Goal: Information Seeking & Learning: Learn about a topic

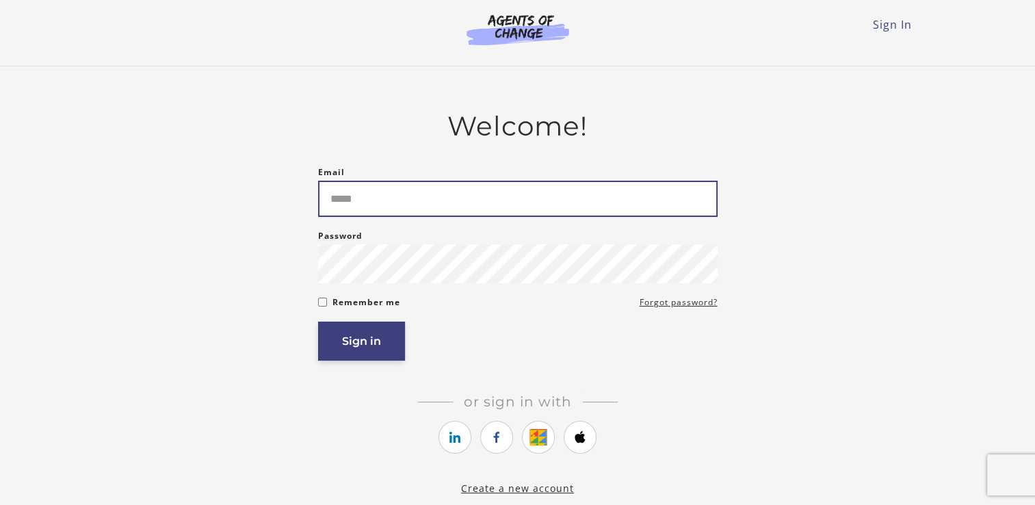
type input "**********"
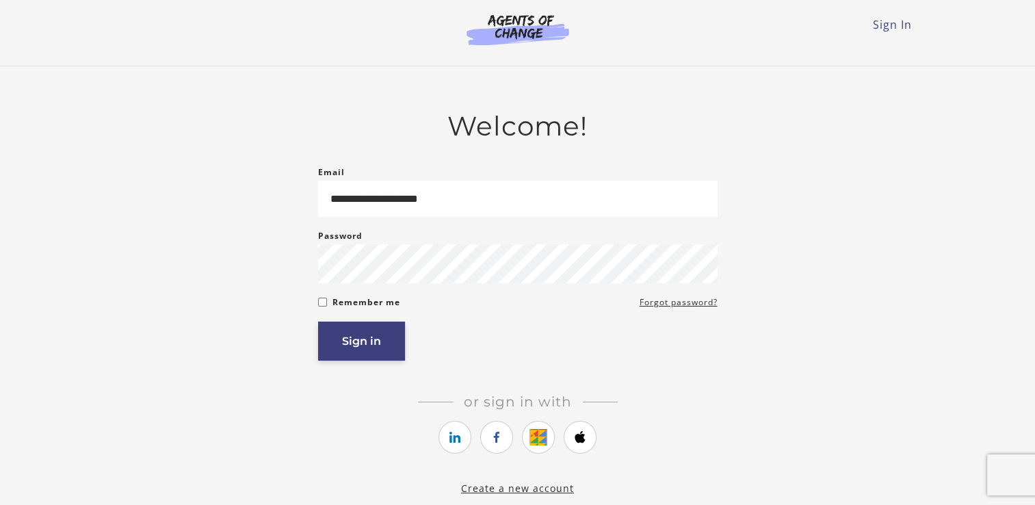
click at [363, 332] on button "Sign in" at bounding box center [361, 341] width 87 height 39
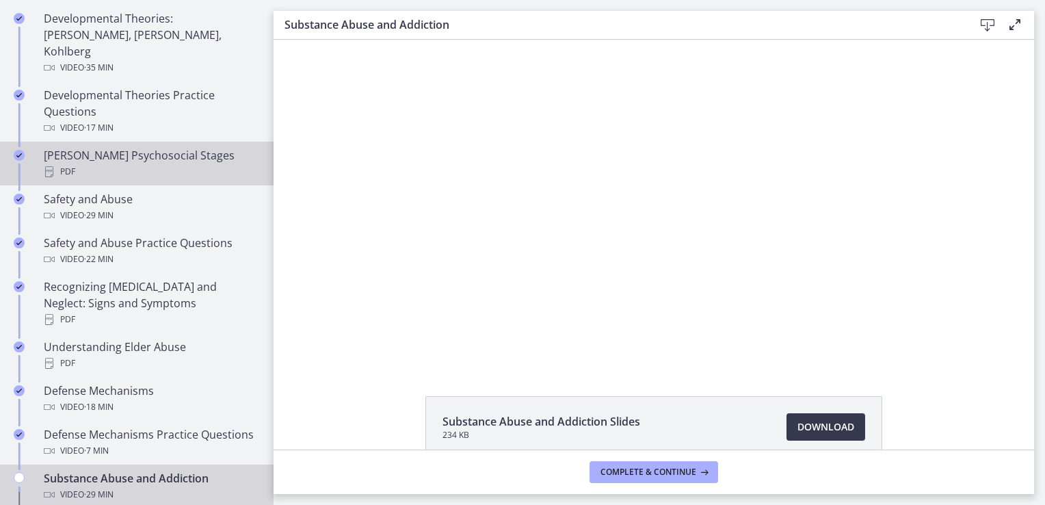
scroll to position [547, 0]
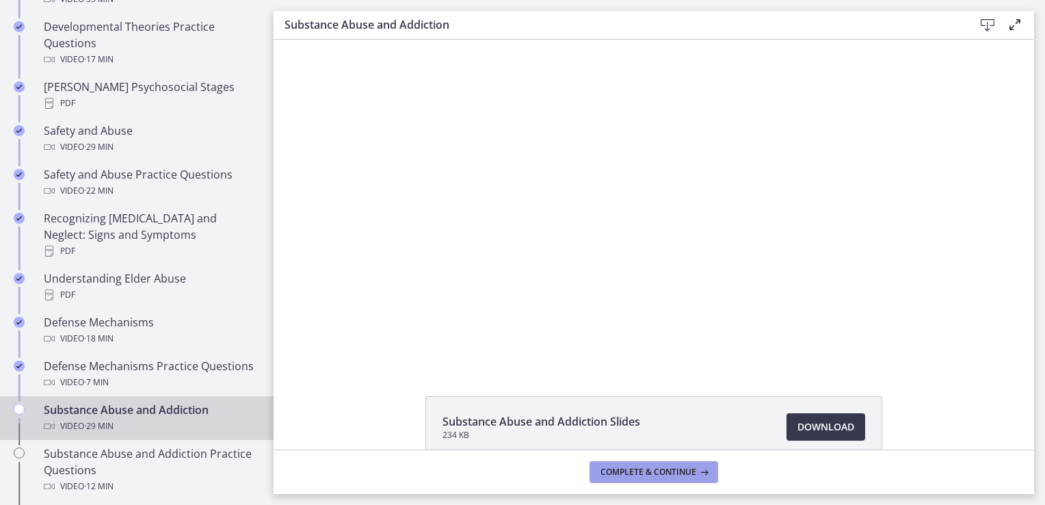
click at [650, 472] on span "Complete & continue" at bounding box center [649, 472] width 96 height 11
